Goal: Task Accomplishment & Management: Manage account settings

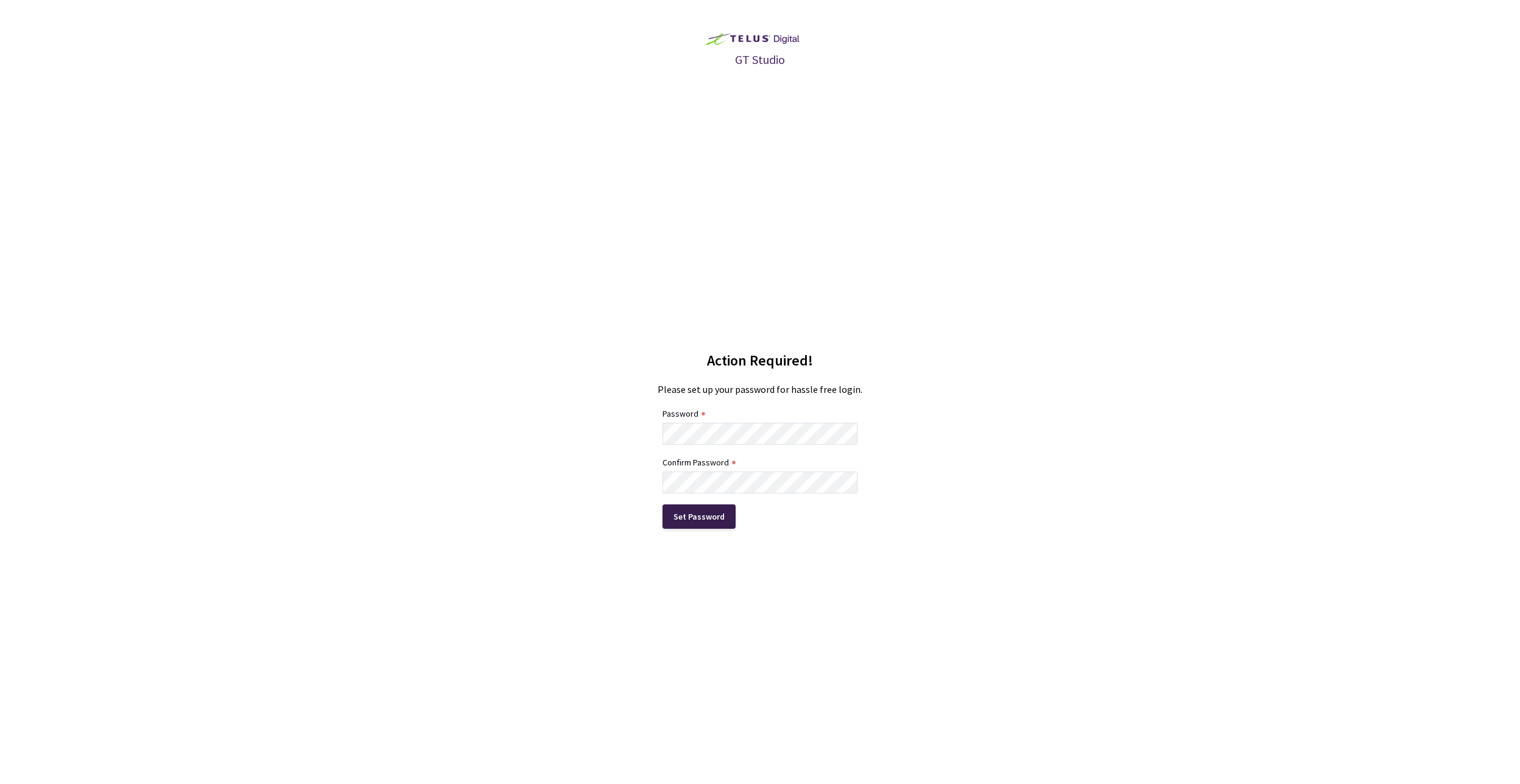
click at [693, 515] on div "Set Password" at bounding box center [698, 516] width 51 height 9
click at [697, 524] on div "Set Password" at bounding box center [699, 516] width 73 height 24
click at [693, 515] on div "Set Password" at bounding box center [698, 516] width 51 height 9
click at [690, 524] on div "Set Password" at bounding box center [699, 516] width 73 height 24
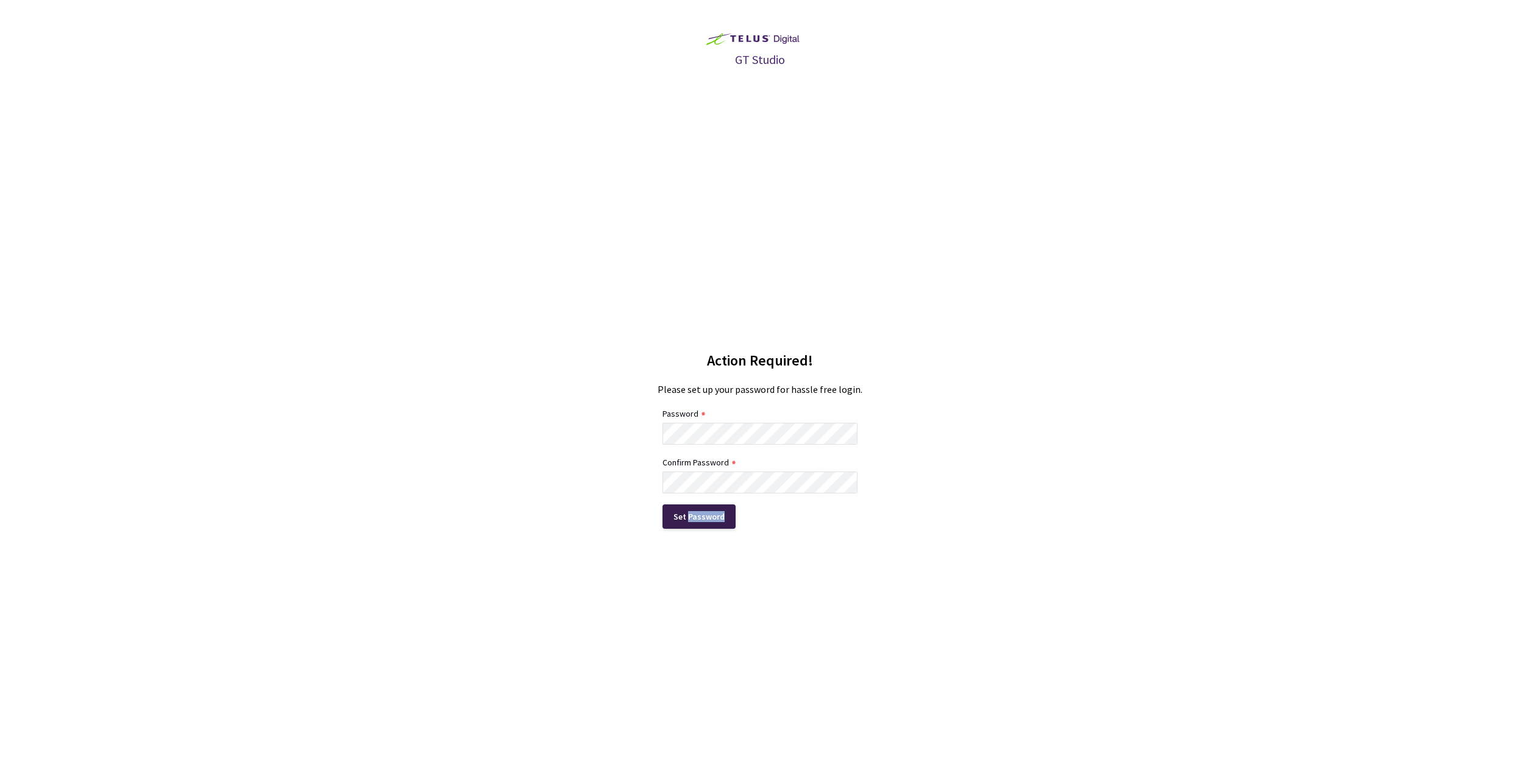
click at [690, 524] on div "Set Password" at bounding box center [699, 516] width 73 height 24
click at [473, 375] on div "GT Studio Action Required! Please set up your password for hassle free login. P…" at bounding box center [760, 392] width 1520 height 784
click at [671, 520] on div "Set Password" at bounding box center [699, 516] width 73 height 24
